Goal: Find specific page/section

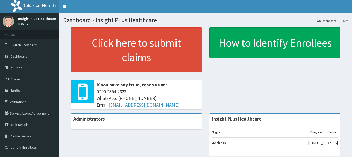
click at [19, 68] on link "PA Code" at bounding box center [29, 67] width 59 height 11
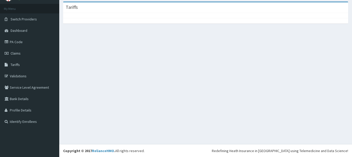
scroll to position [26, 0]
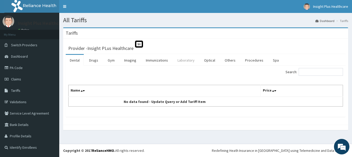
click at [186, 65] on link "Laboratory" at bounding box center [186, 60] width 25 height 11
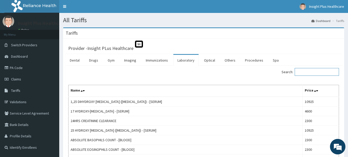
click at [308, 74] on input "Search:" at bounding box center [317, 72] width 44 height 8
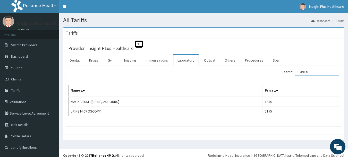
type input "URINE M"
